Goal: Contribute content: Add original content to the website for others to see

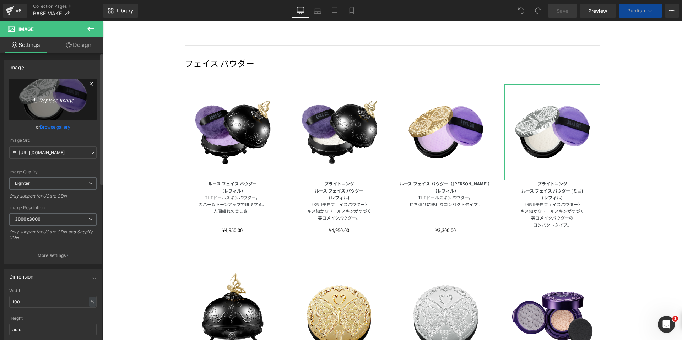
click at [53, 103] on icon "Replace Image" at bounding box center [53, 99] width 57 height 9
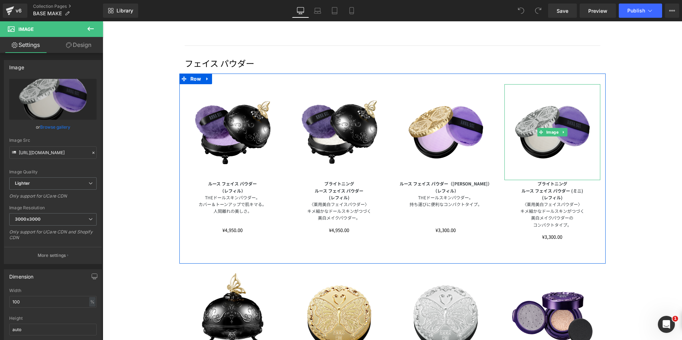
click at [574, 127] on img at bounding box center [553, 132] width 96 height 96
click at [548, 132] on span "Image" at bounding box center [552, 132] width 15 height 9
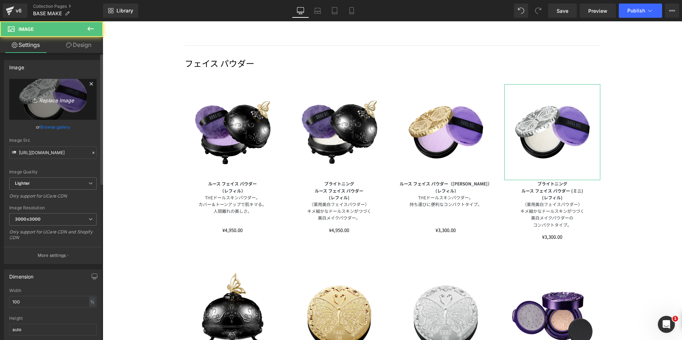
click at [46, 108] on link "Replace Image" at bounding box center [52, 99] width 87 height 41
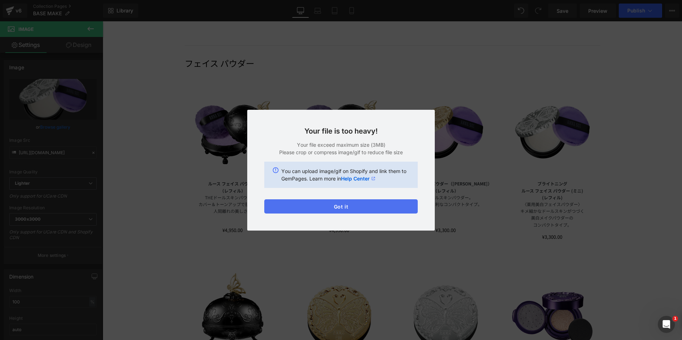
drag, startPoint x: 329, startPoint y: 206, endPoint x: 226, endPoint y: 184, distance: 105.2
click at [329, 206] on button "Got it" at bounding box center [341, 206] width 154 height 14
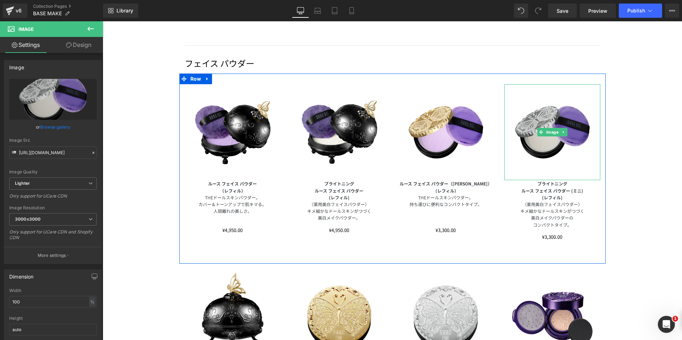
click at [552, 143] on img at bounding box center [553, 132] width 96 height 96
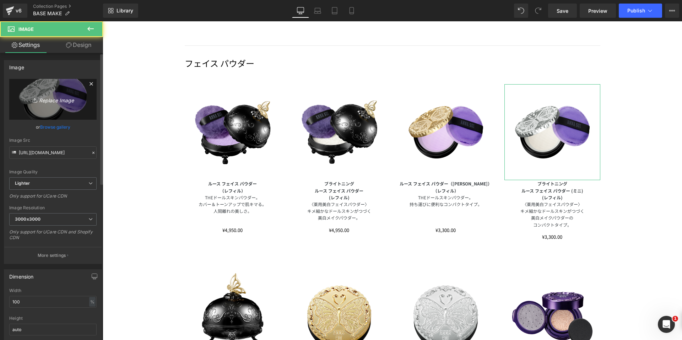
click at [50, 106] on link "Replace Image" at bounding box center [52, 99] width 87 height 41
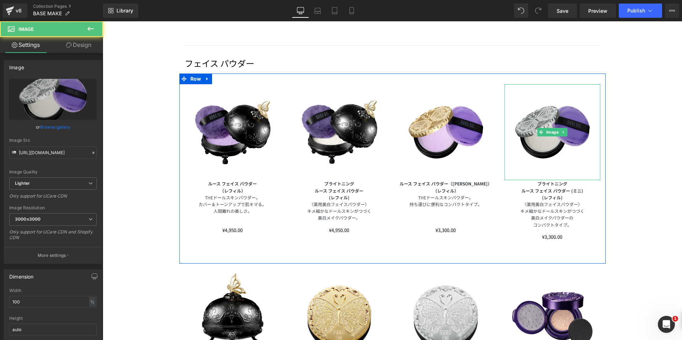
click at [547, 115] on img at bounding box center [553, 132] width 96 height 96
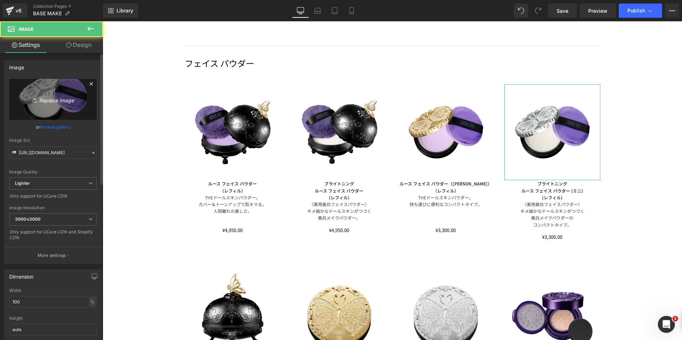
click at [25, 102] on icon "Replace Image" at bounding box center [53, 99] width 57 height 9
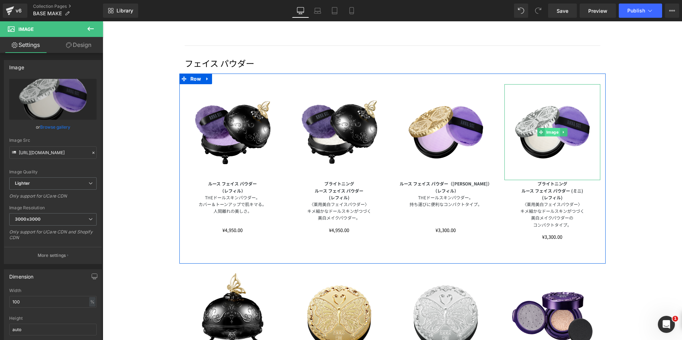
click at [551, 133] on span "Image" at bounding box center [552, 132] width 15 height 9
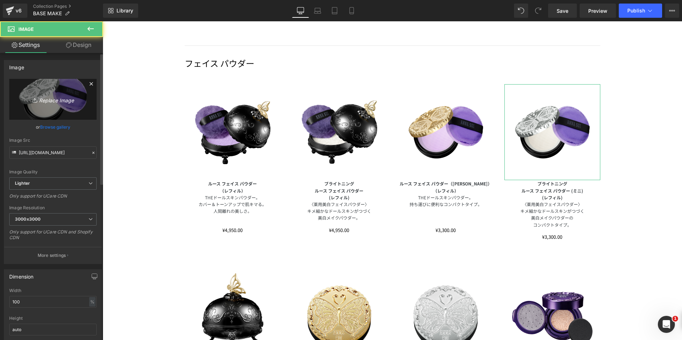
click at [57, 105] on link "Replace Image" at bounding box center [52, 99] width 87 height 41
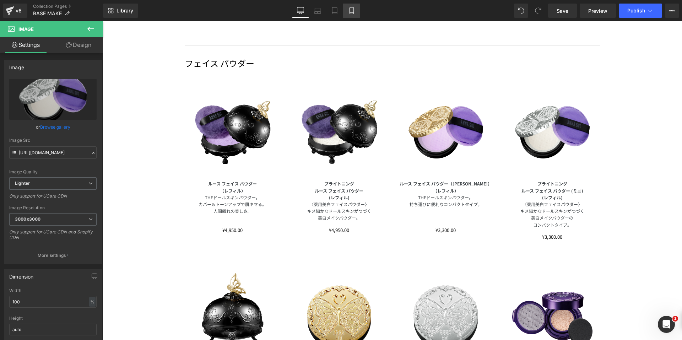
click at [349, 11] on icon at bounding box center [351, 10] width 7 height 7
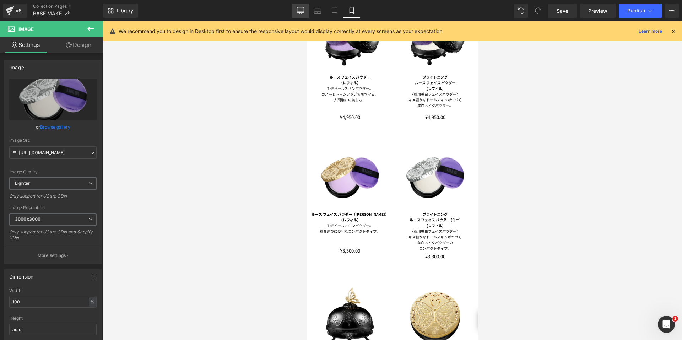
click at [303, 14] on icon at bounding box center [300, 10] width 7 height 7
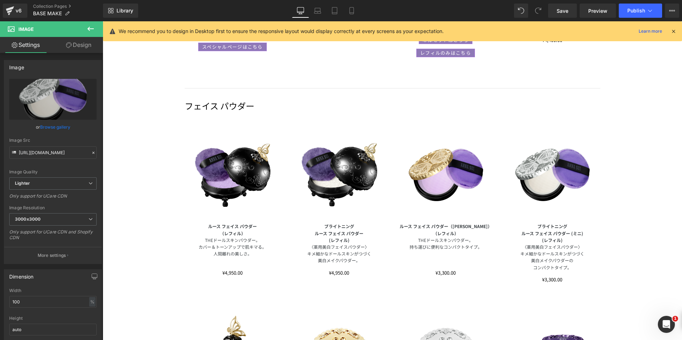
scroll to position [524, 0]
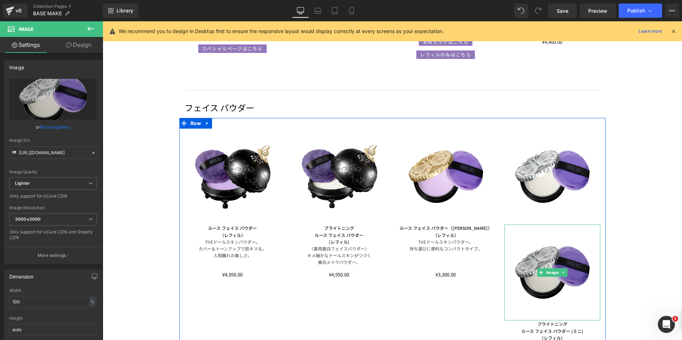
click at [548, 246] on img at bounding box center [553, 273] width 96 height 96
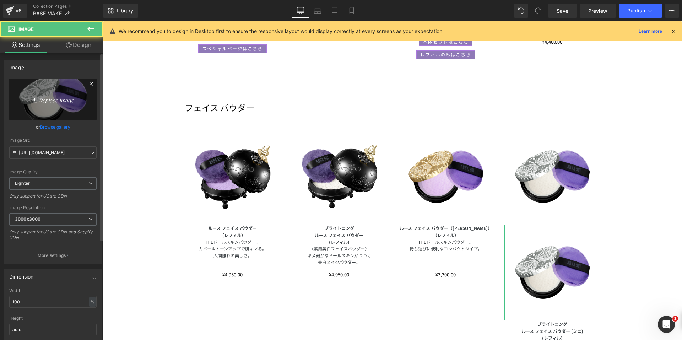
click at [41, 92] on link "Replace Image" at bounding box center [52, 99] width 87 height 41
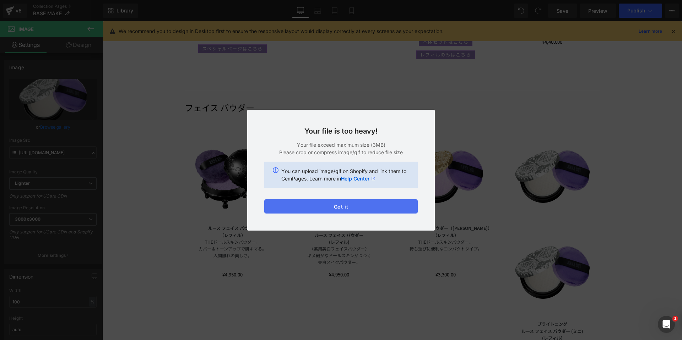
click at [427, 319] on button "Got it" at bounding box center [430, 323] width 7 height 9
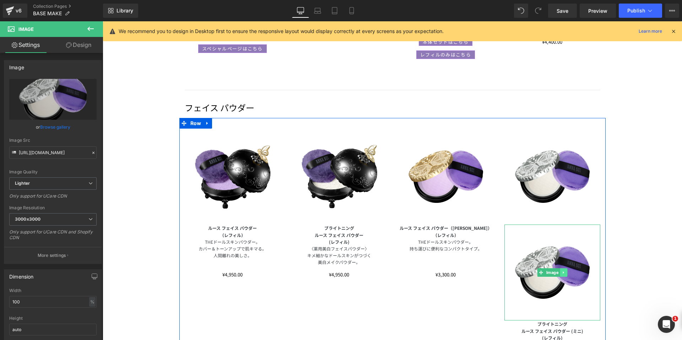
click at [563, 272] on icon at bounding box center [563, 273] width 1 height 2
click at [565, 272] on icon at bounding box center [567, 273] width 4 height 4
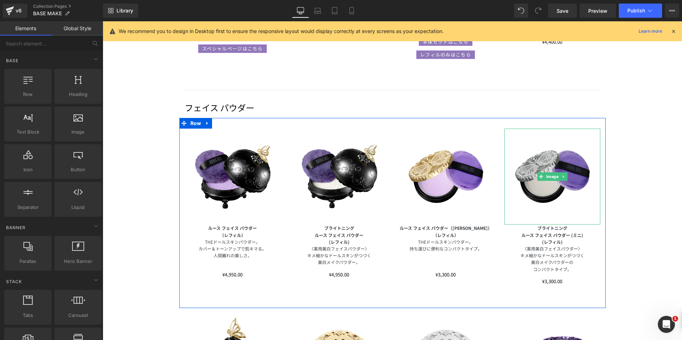
click at [534, 166] on img at bounding box center [553, 177] width 96 height 96
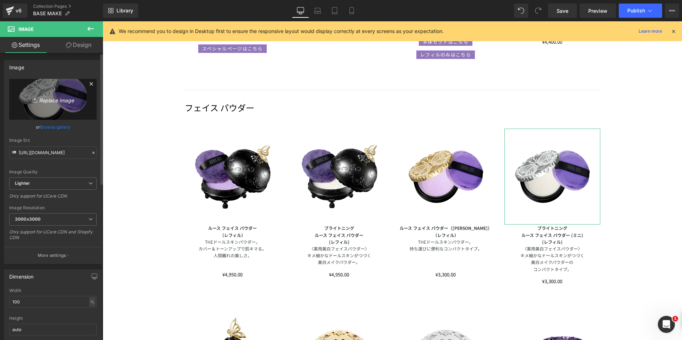
click at [59, 96] on icon "Replace Image" at bounding box center [53, 99] width 57 height 9
type input "C:\fakepath\25SU_BRIGHTENING_LOOSE_FACE_POWDER_MINI_REFILL_b.png"
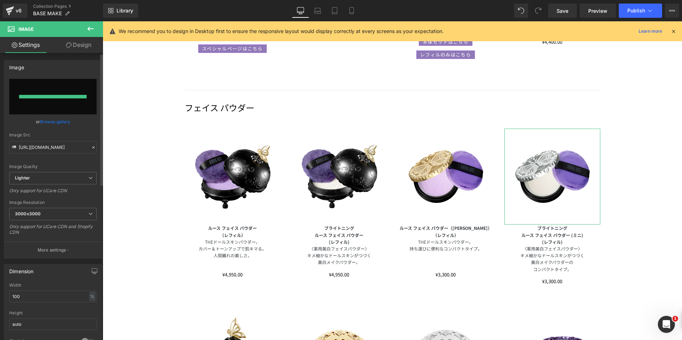
type input "https://ucarecdn.com/f93b9a86-7818-4ff3-a6a6-ca9a9554fa78/-/format/auto/-/previ…"
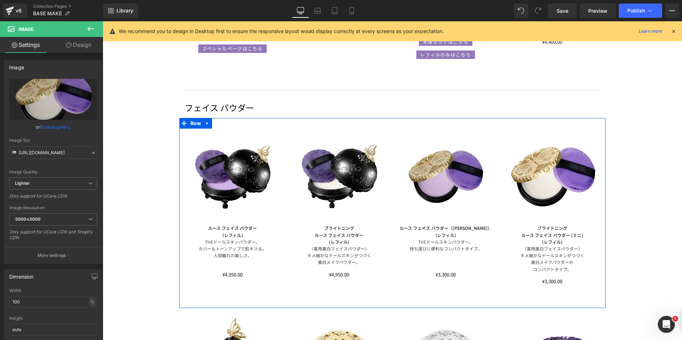
click at [446, 166] on img at bounding box center [446, 177] width 96 height 96
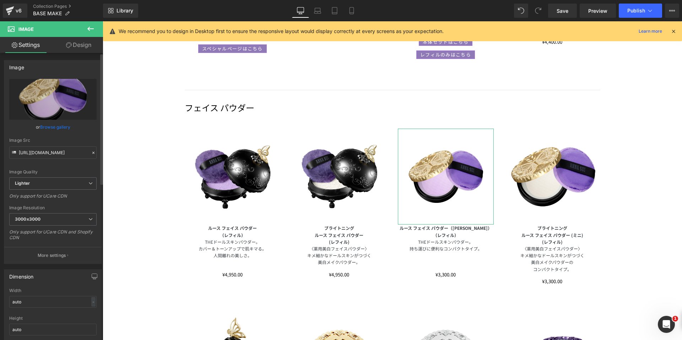
click at [71, 47] on link "Design" at bounding box center [79, 45] width 52 height 16
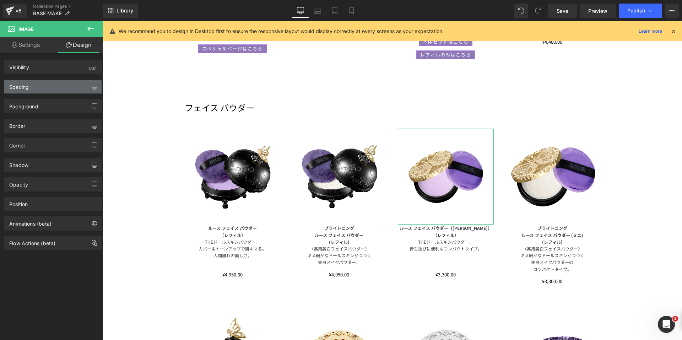
type input "0"
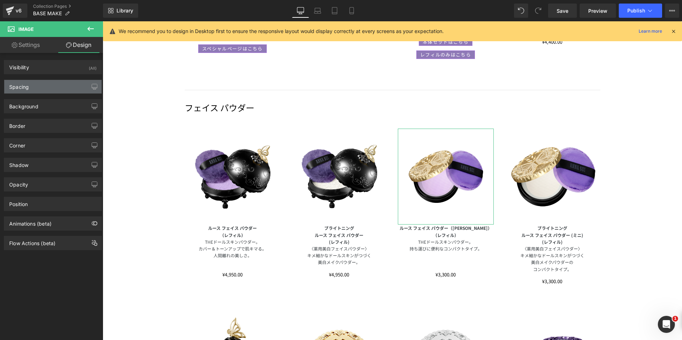
type input "0"
click at [46, 84] on div "Spacing" at bounding box center [52, 87] width 97 height 14
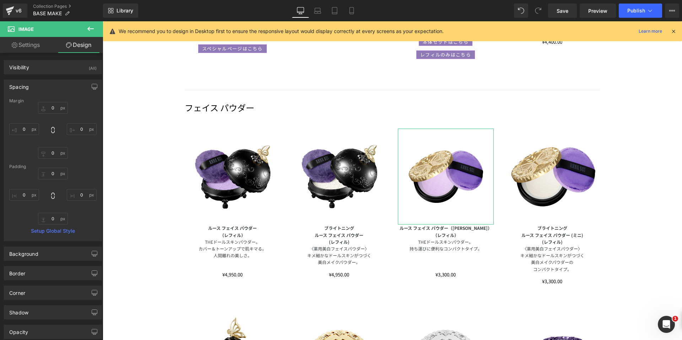
click at [63, 76] on div "Spacing Margin 0px 0 0px 0 0px 0 0px 0 Padding 0px 0 0px 0 0px 0 0px 0 Setup Gl…" at bounding box center [53, 157] width 106 height 167
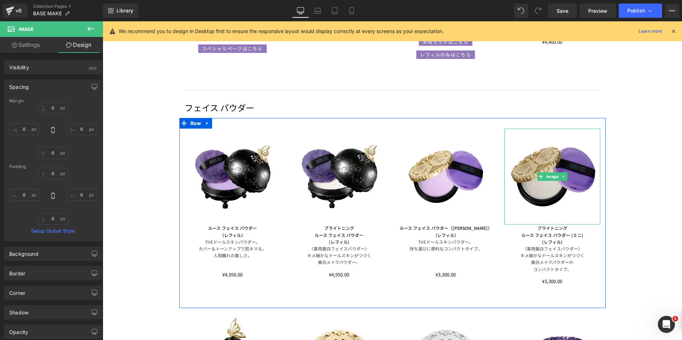
click at [550, 161] on img at bounding box center [553, 177] width 96 height 96
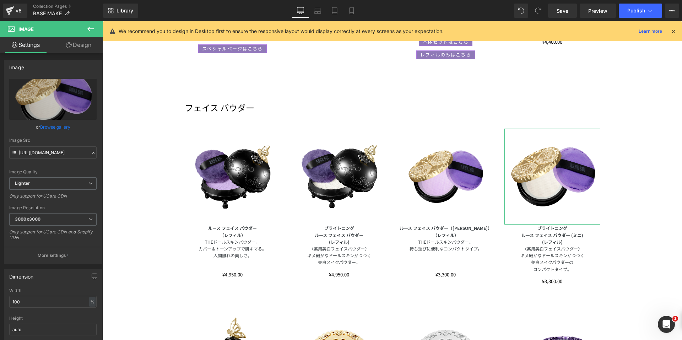
click at [74, 47] on link "Design" at bounding box center [79, 45] width 52 height 16
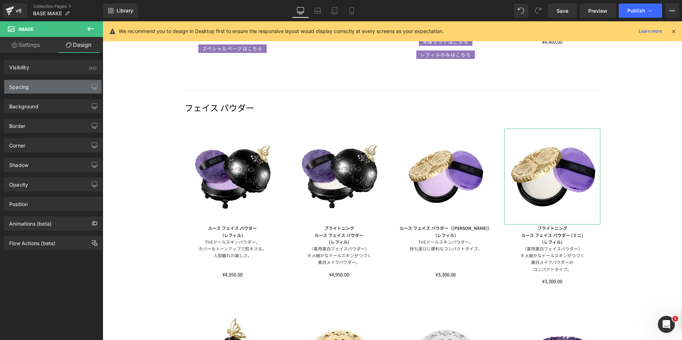
click at [33, 87] on div "Spacing" at bounding box center [52, 87] width 97 height 14
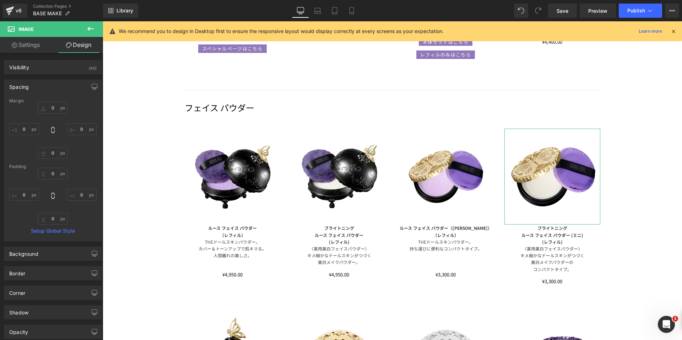
click at [53, 56] on div "Visibility (All) 0|0|0|0 1 Show on Desktop 1 Show on Laptop 1 Show on Tablet 1 …" at bounding box center [53, 65] width 106 height 20
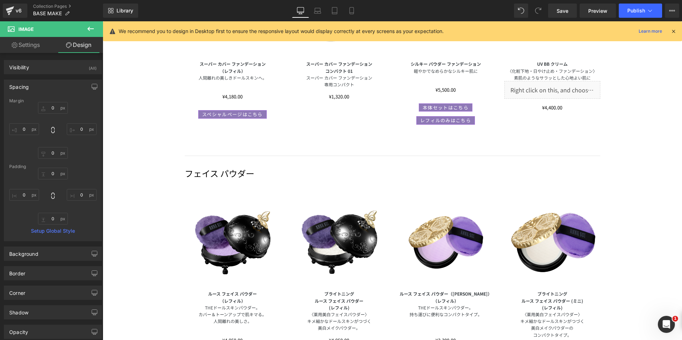
scroll to position [453, 0]
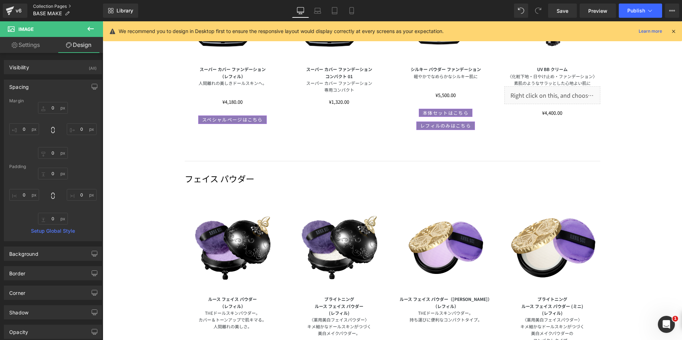
click at [49, 6] on link "Collection Pages" at bounding box center [68, 7] width 70 height 6
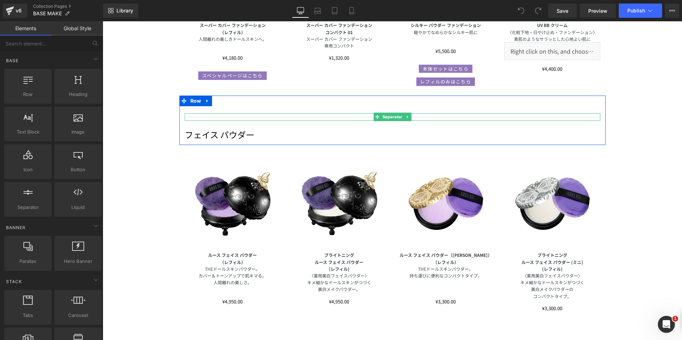
scroll to position [498, 0]
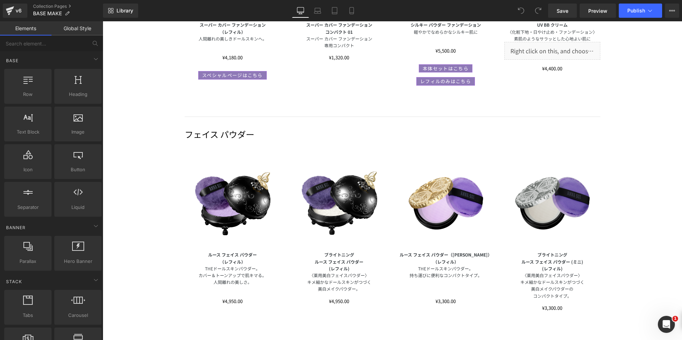
click at [544, 195] on img at bounding box center [553, 203] width 96 height 96
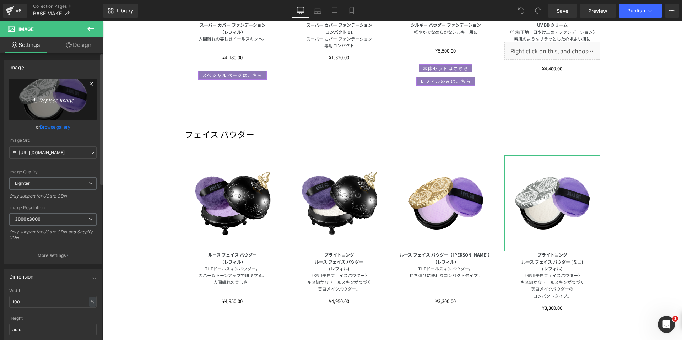
click at [71, 99] on icon "Replace Image" at bounding box center [53, 99] width 57 height 9
type input "C:\fakepath\25SU_BRIGHTENING_LOOSE_FACE_POWDER_MINI_REFILL_b1.png"
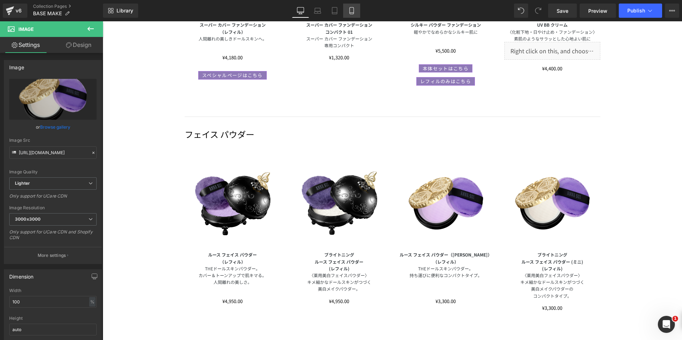
click at [353, 11] on icon at bounding box center [351, 10] width 7 height 7
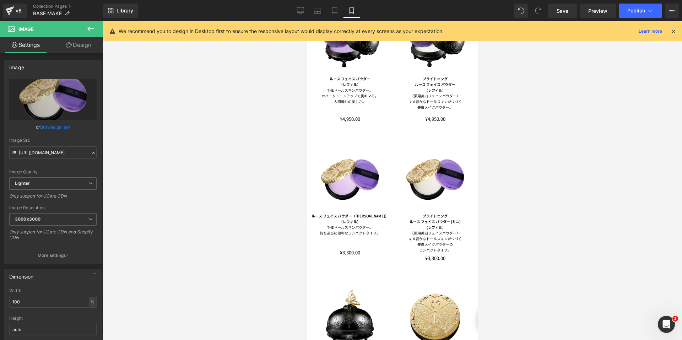
scroll to position [677, 0]
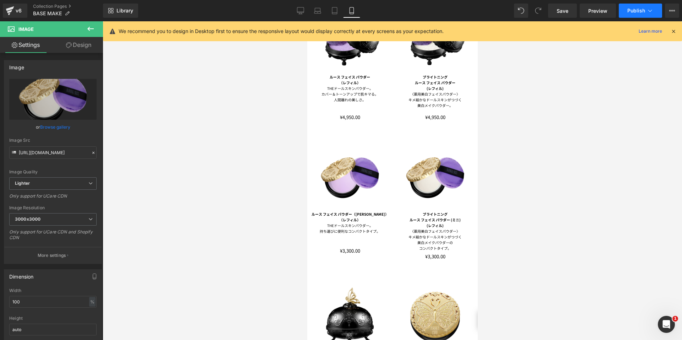
click at [633, 8] on span "Publish" at bounding box center [637, 11] width 18 height 6
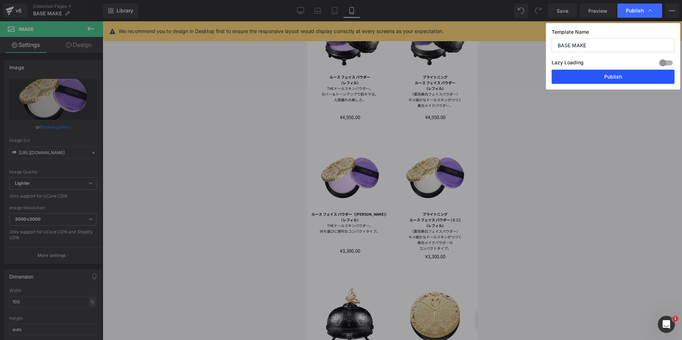
click at [620, 83] on button "Publish" at bounding box center [613, 77] width 123 height 14
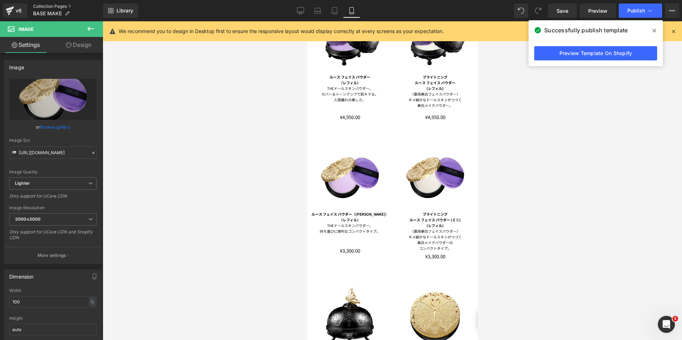
click at [40, 6] on link "Collection Pages" at bounding box center [68, 7] width 70 height 6
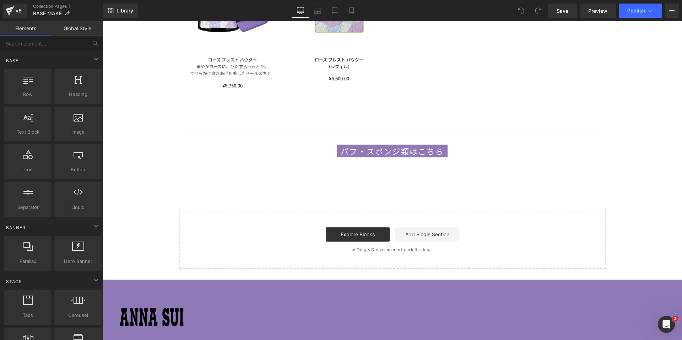
scroll to position [1066, 0]
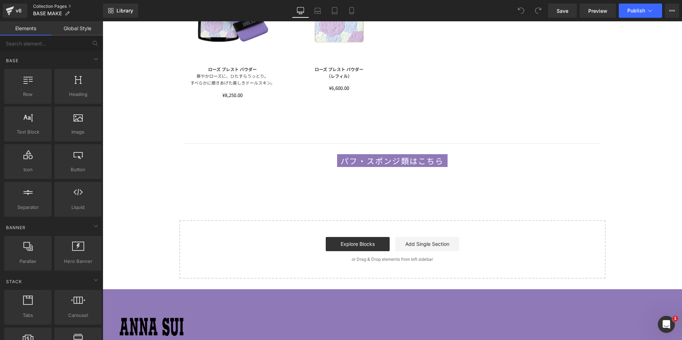
click at [56, 5] on link "Collection Pages" at bounding box center [68, 7] width 70 height 6
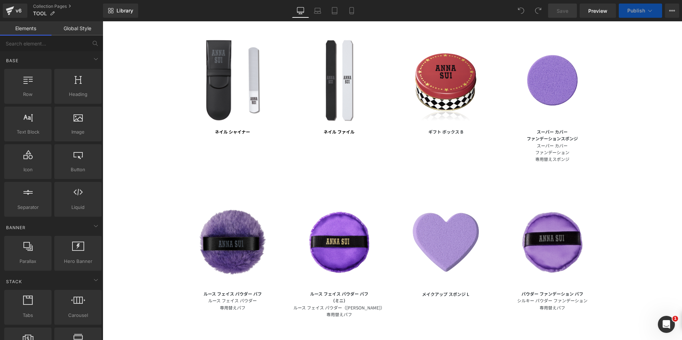
scroll to position [675, 0]
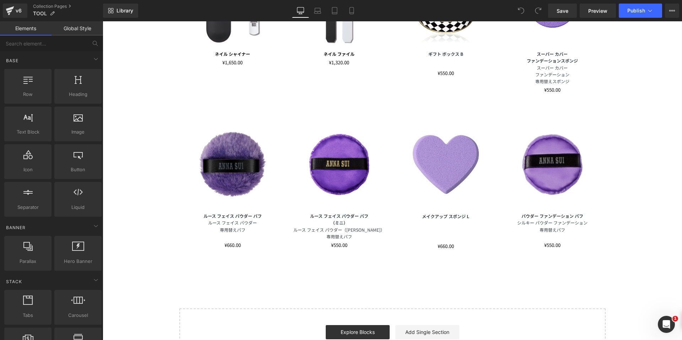
click at [337, 165] on div "Image" at bounding box center [339, 165] width 96 height 96
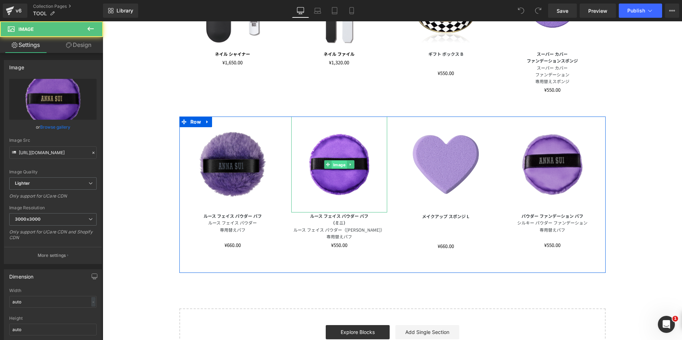
click at [337, 165] on span "Image" at bounding box center [339, 165] width 15 height 9
click at [337, 165] on span "Image" at bounding box center [339, 164] width 15 height 9
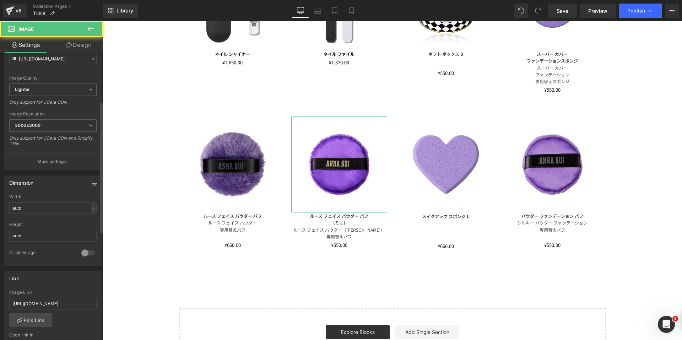
scroll to position [107, 0]
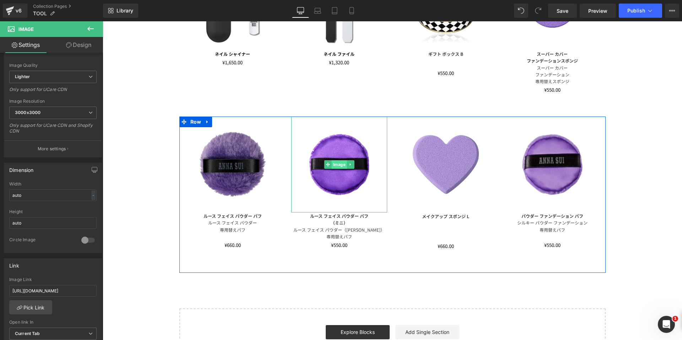
click at [333, 165] on span "Image" at bounding box center [339, 164] width 15 height 9
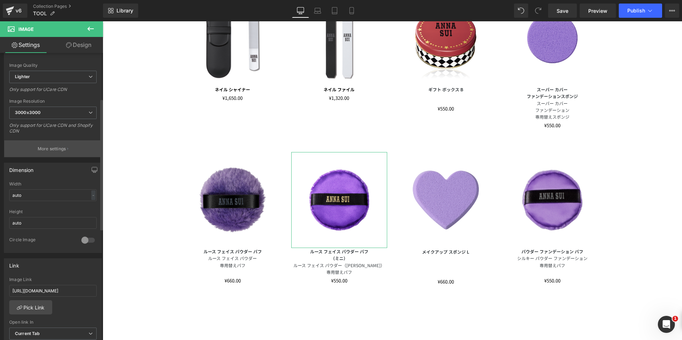
scroll to position [0, 0]
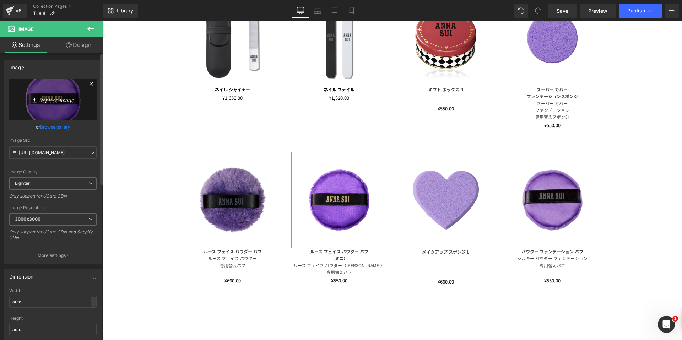
click at [60, 115] on link "Replace Image" at bounding box center [52, 99] width 87 height 41
type input "C:\fakepath\loosemini_puff.png"
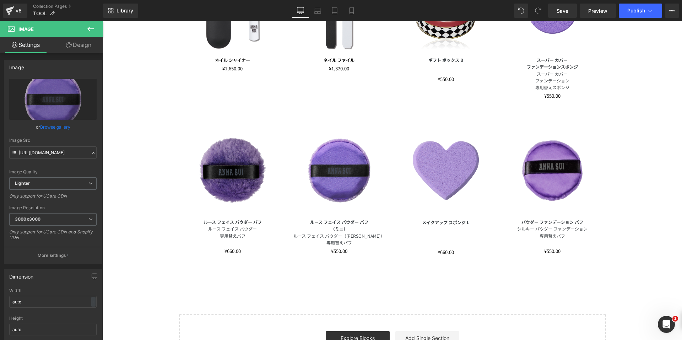
scroll to position [569, 0]
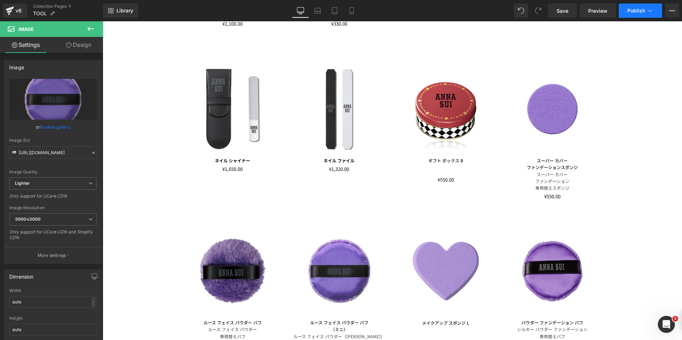
click at [635, 7] on button "Publish" at bounding box center [640, 11] width 43 height 14
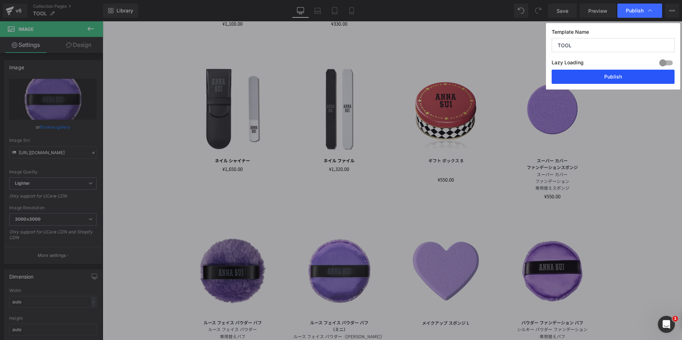
click at [619, 82] on button "Publish" at bounding box center [613, 77] width 123 height 14
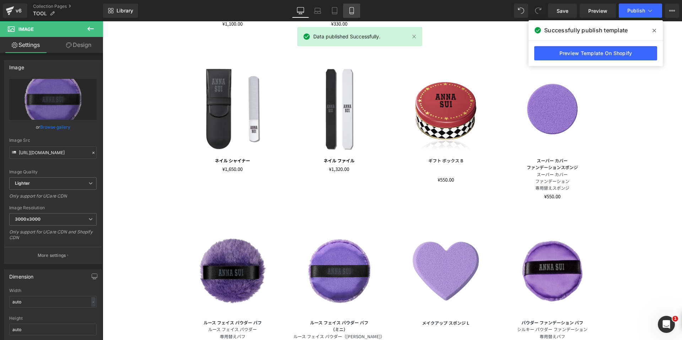
click at [352, 11] on icon at bounding box center [351, 10] width 7 height 7
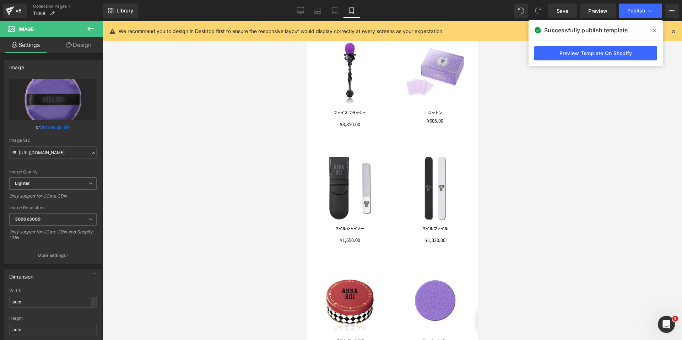
scroll to position [686, 0]
click at [49, 6] on link "Collection Pages" at bounding box center [68, 7] width 70 height 6
